Goal: Find specific page/section: Find specific page/section

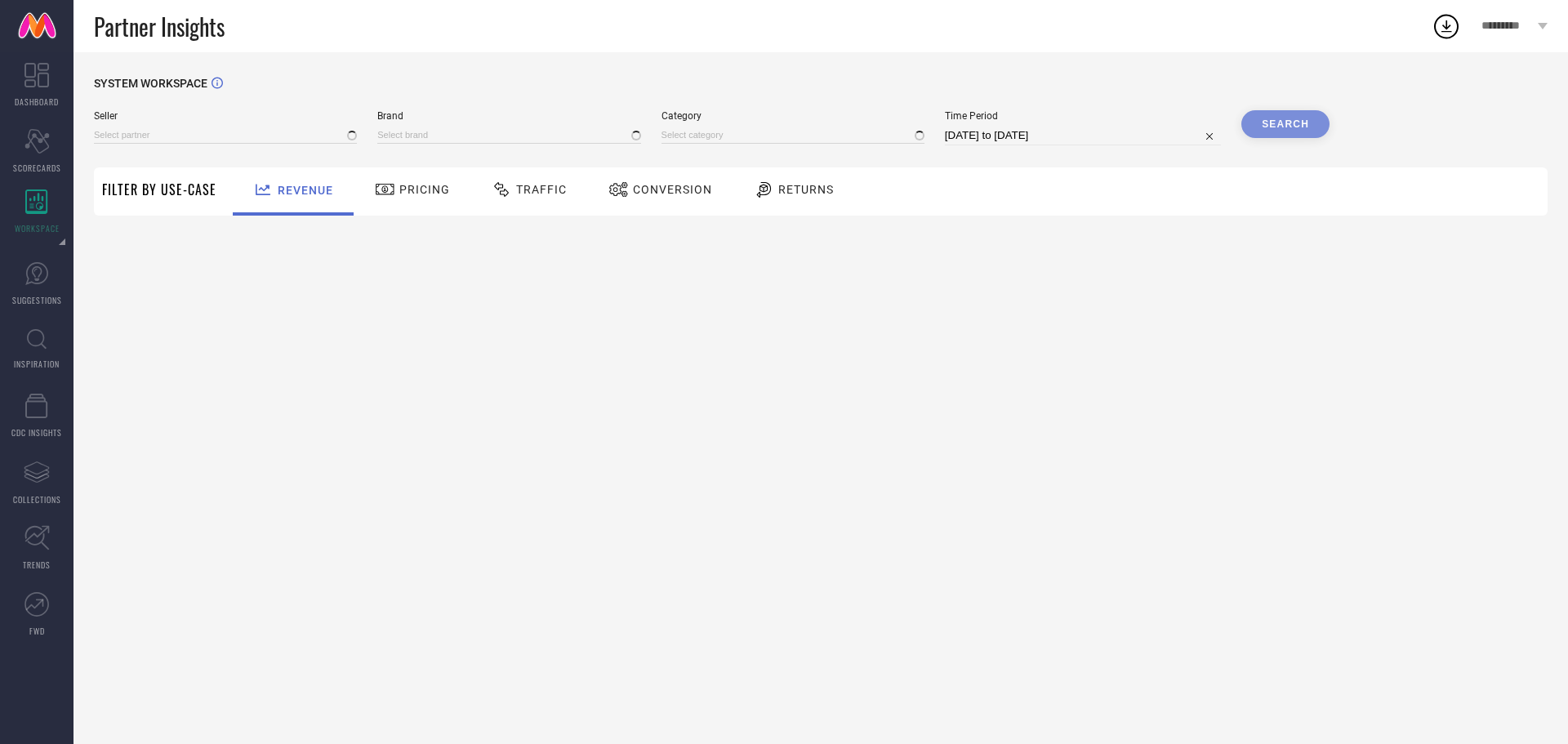
type input "All"
type input "1 STOP FASHION"
type input "All"
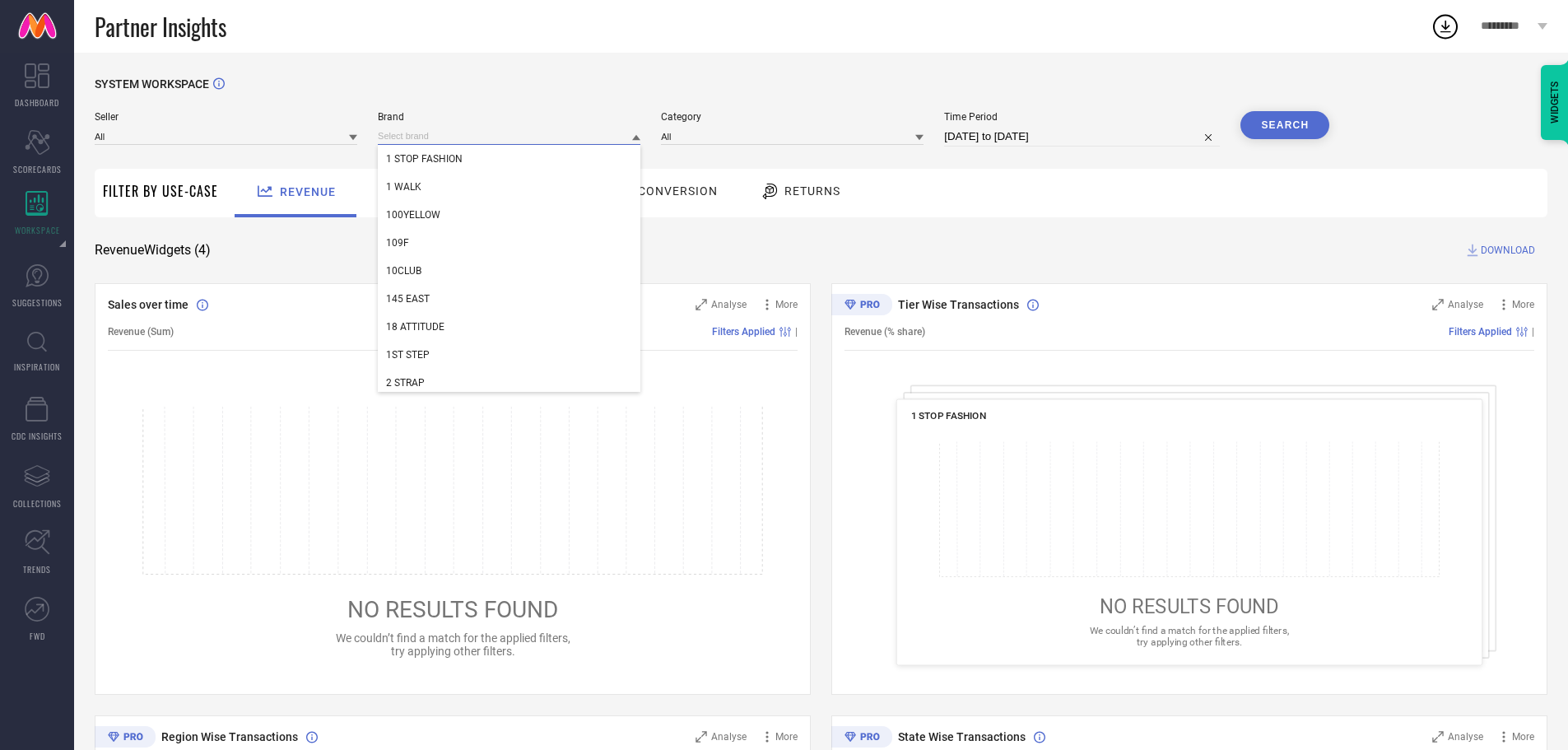
click at [421, 142] on input at bounding box center [509, 136] width 262 height 17
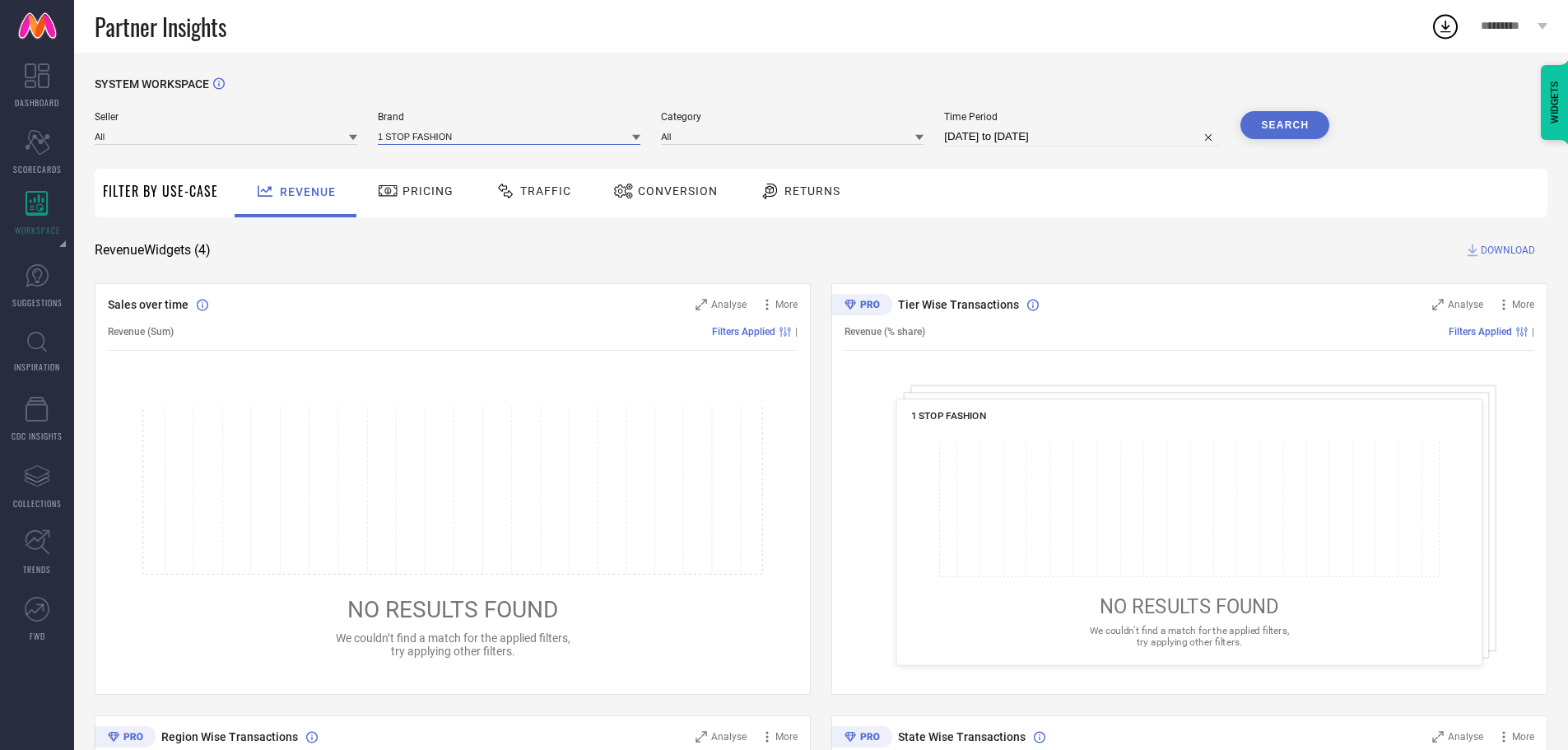
click at [421, 142] on input at bounding box center [509, 136] width 262 height 17
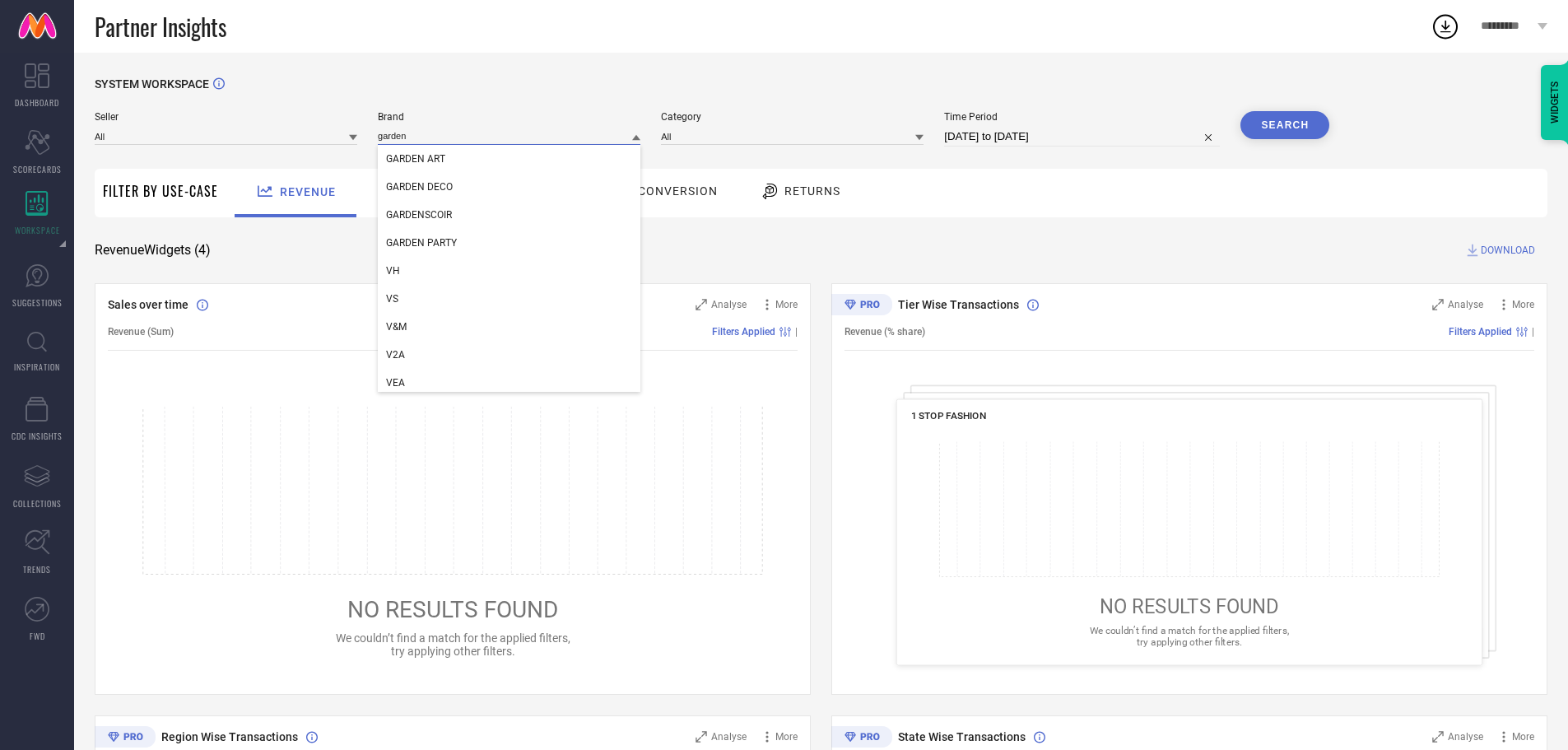
type input "garden v"
